Goal: Information Seeking & Learning: Learn about a topic

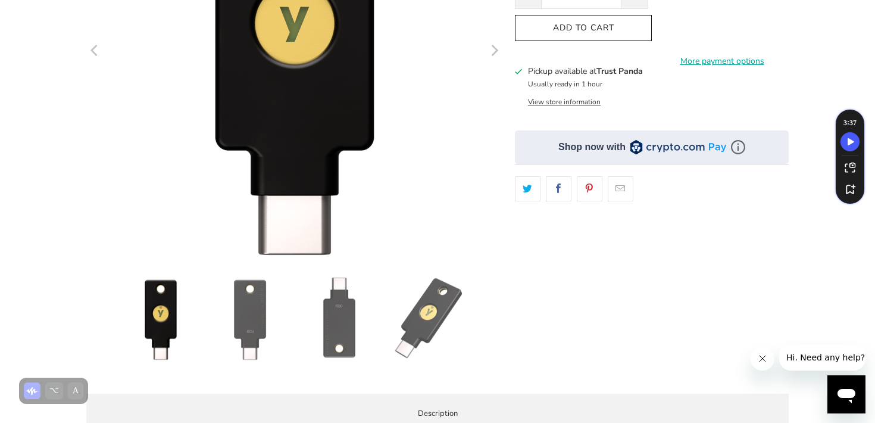
scroll to position [272, 0]
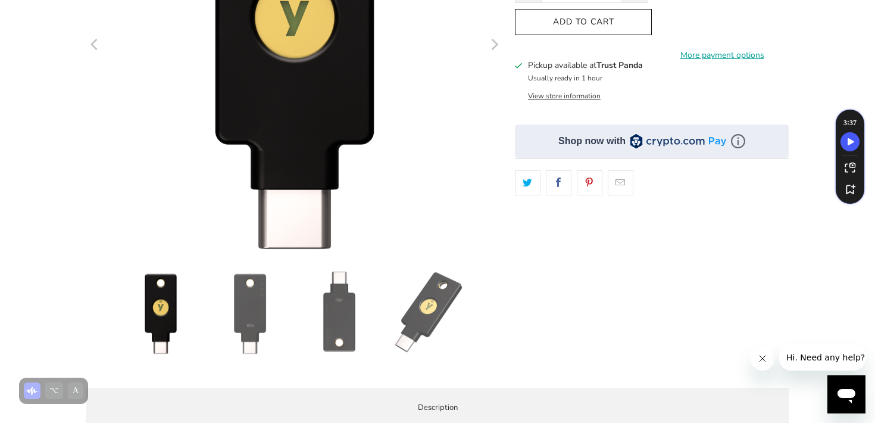
click at [263, 293] on img at bounding box center [249, 312] width 83 height 83
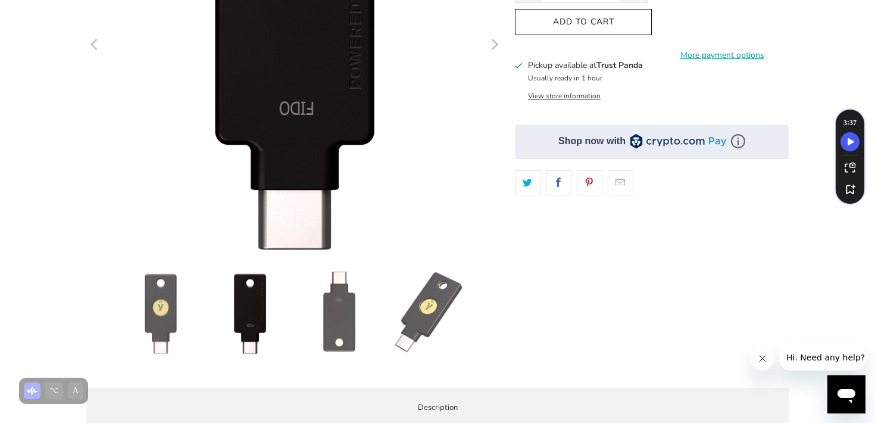
click at [298, 315] on img at bounding box center [339, 312] width 83 height 83
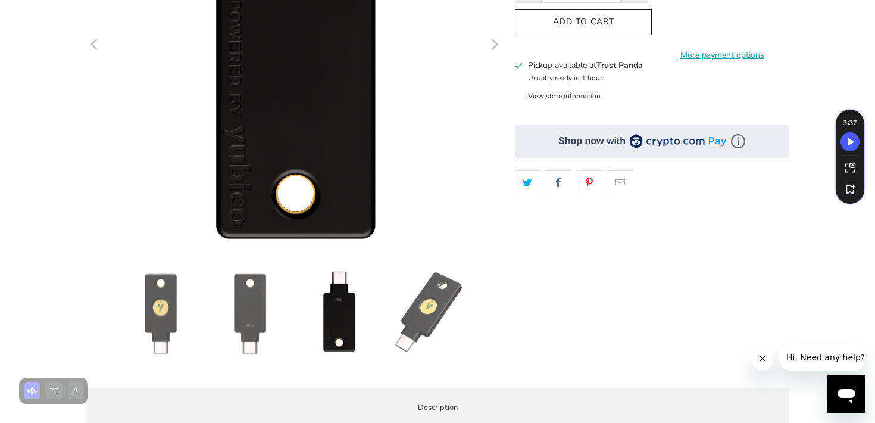
click at [264, 316] on img at bounding box center [249, 312] width 83 height 83
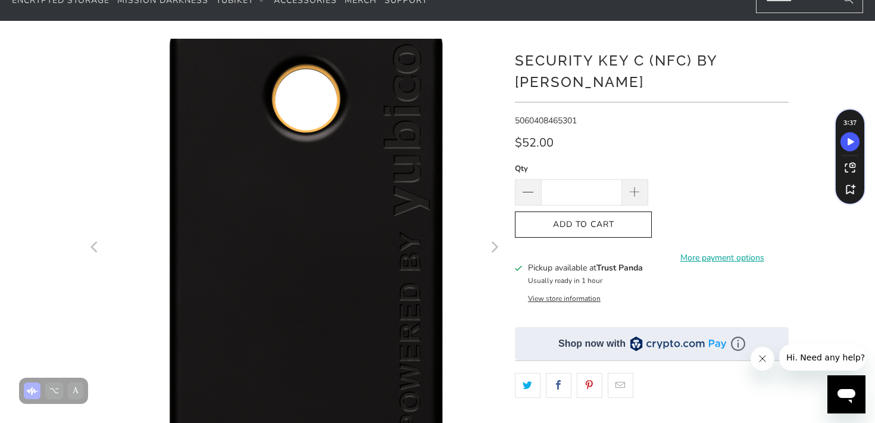
scroll to position [0, 0]
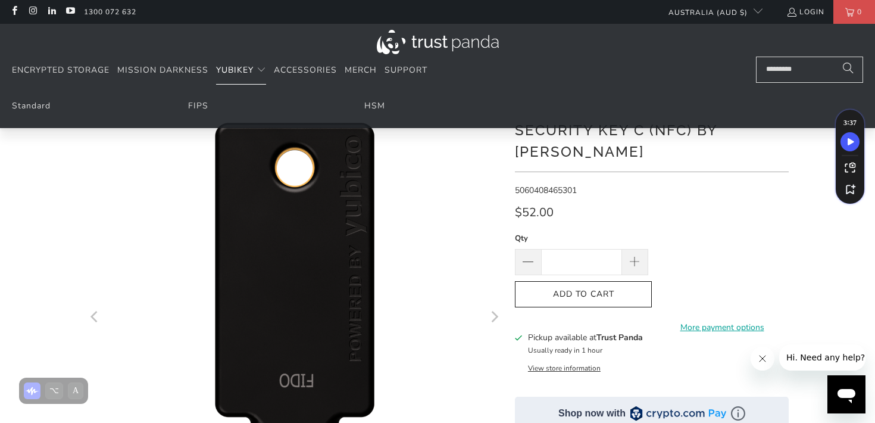
click at [255, 67] on summary "YubiKey" at bounding box center [241, 71] width 50 height 28
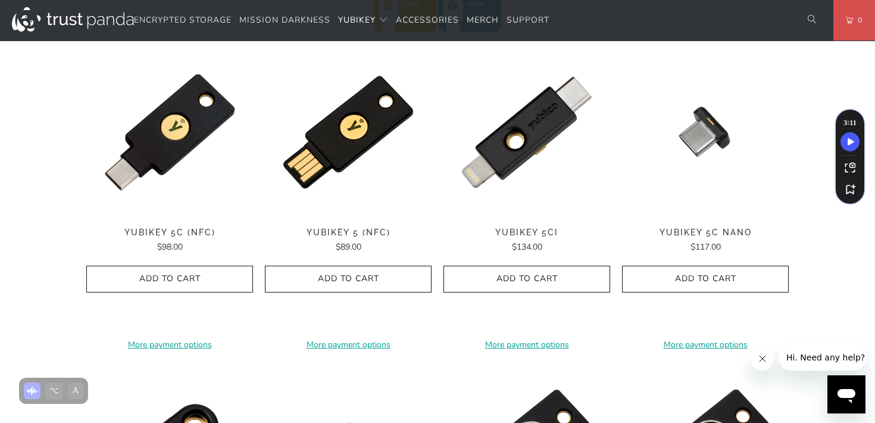
scroll to position [603, 0]
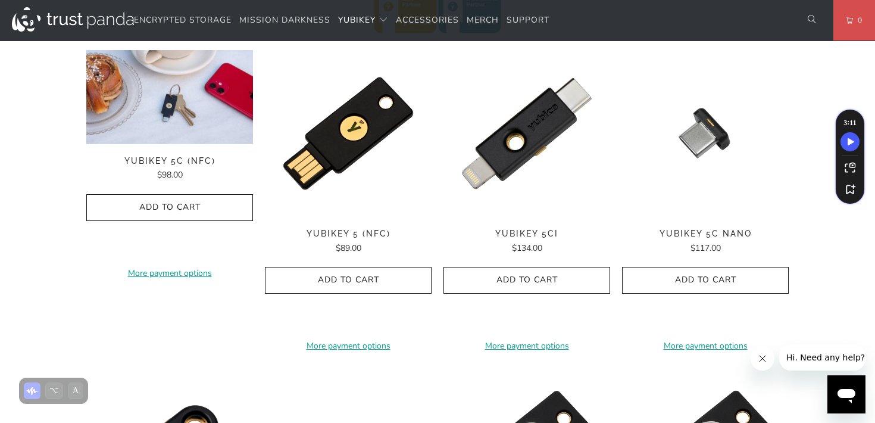
click at [214, 50] on img at bounding box center [169, 50] width 167 height 0
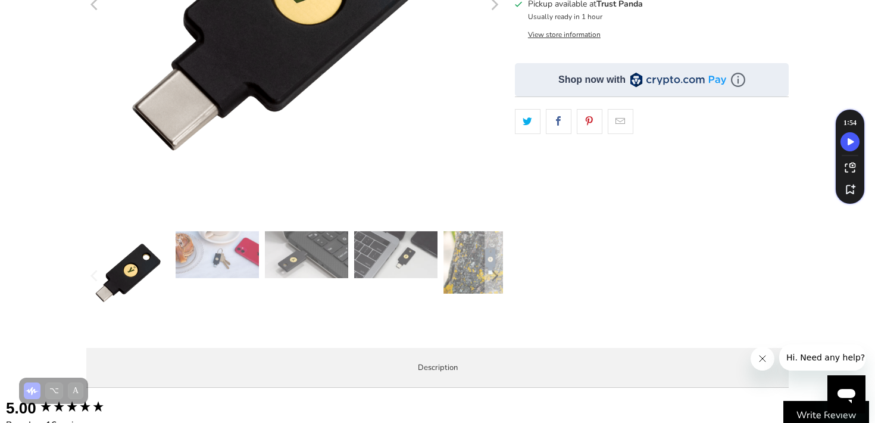
scroll to position [328, 0]
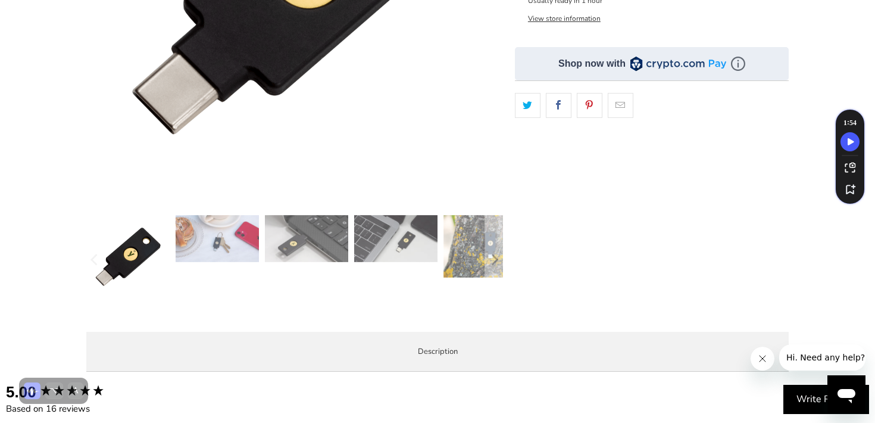
click at [228, 262] on div at bounding box center [294, 259] width 417 height 89
click at [231, 242] on img at bounding box center [217, 238] width 83 height 47
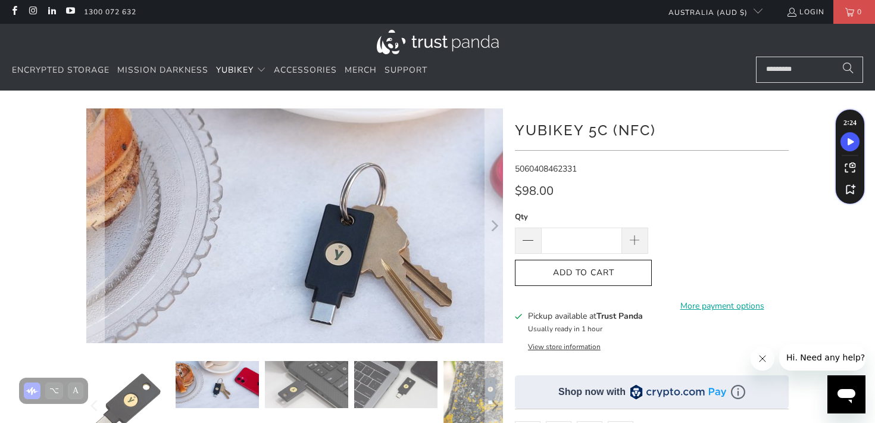
scroll to position [48, 0]
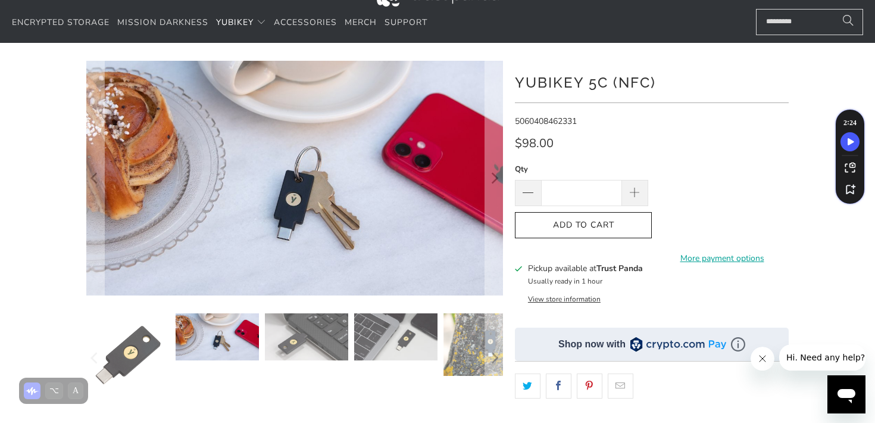
click at [293, 325] on img at bounding box center [306, 336] width 83 height 47
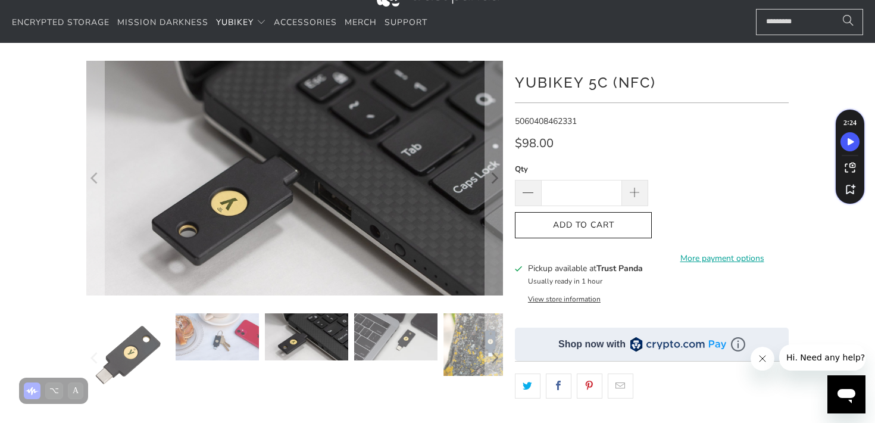
click at [379, 335] on img at bounding box center [395, 336] width 83 height 47
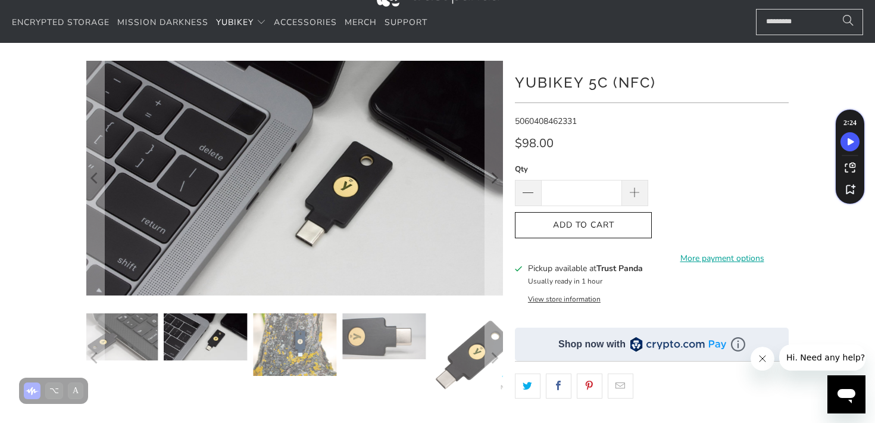
click at [469, 340] on img at bounding box center [472, 354] width 83 height 83
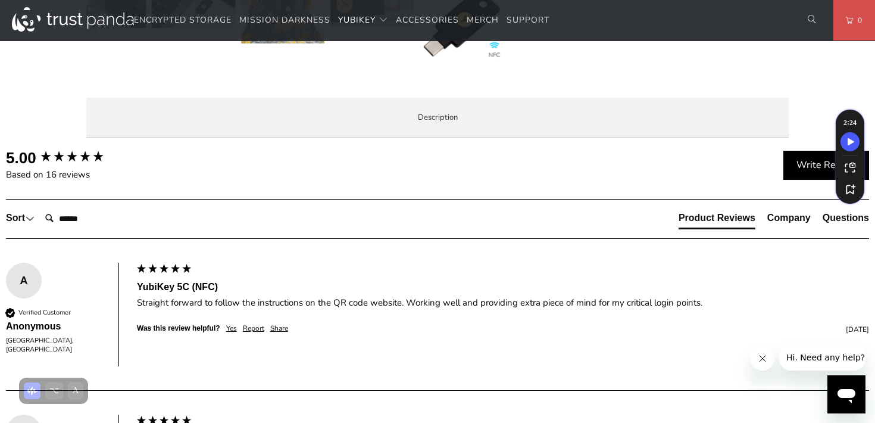
scroll to position [562, 0]
click at [0, 0] on div "Overview Specifications Enterprise and Government Local Service & Support Overv…" at bounding box center [0, 0] width 0 height 0
click at [0, 0] on span "Specifications" at bounding box center [0, 0] width 0 height 0
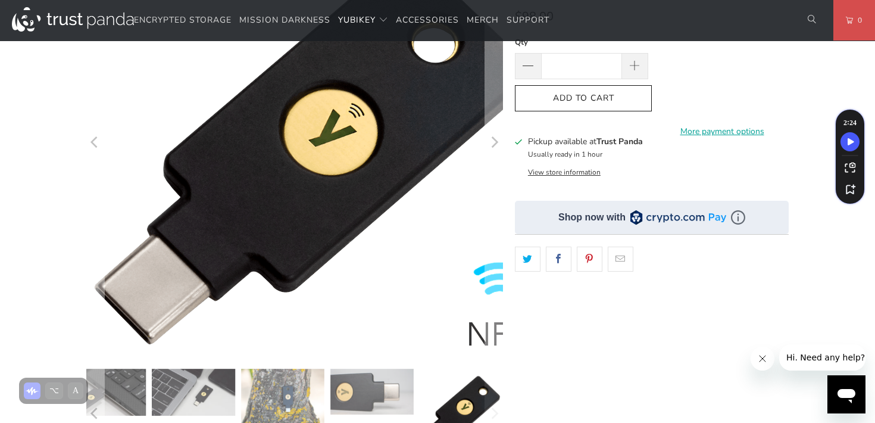
scroll to position [95, 0]
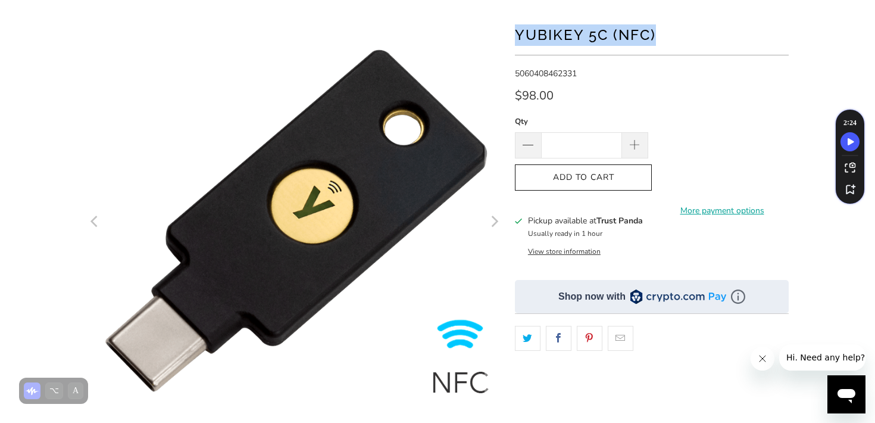
drag, startPoint x: 514, startPoint y: 32, endPoint x: 683, endPoint y: 40, distance: 169.2
click at [683, 40] on div "*" at bounding box center [437, 313] width 714 height 600
copy h1 "YubiKey 5C (NFC)"
